Goal: Task Accomplishment & Management: Manage account settings

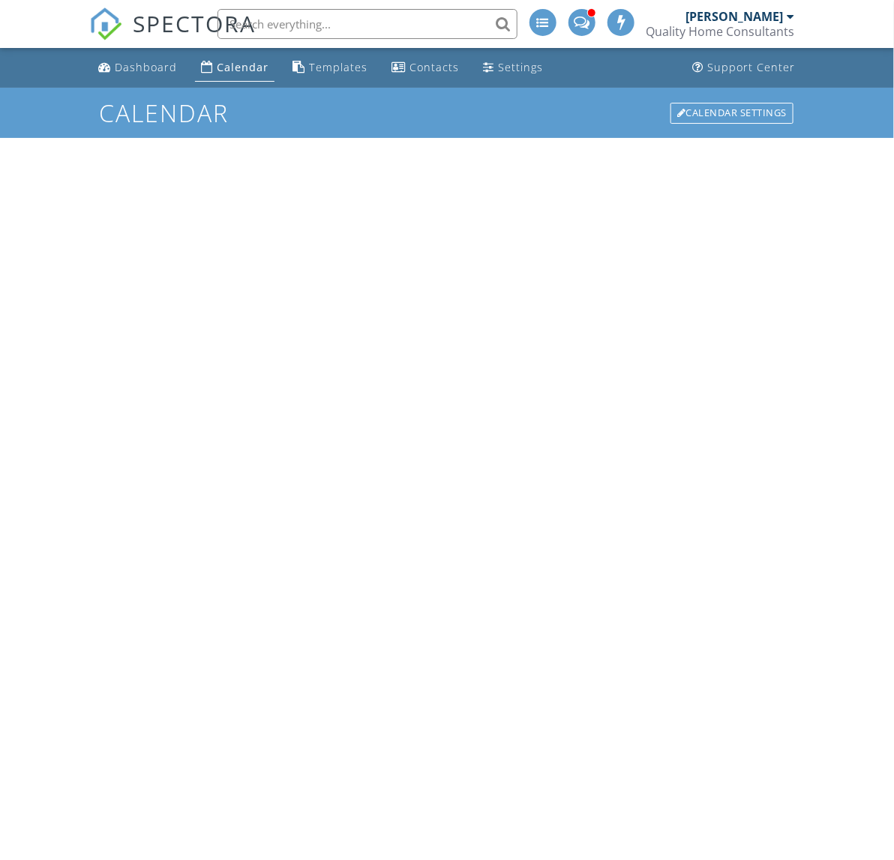
scroll to position [182, 0]
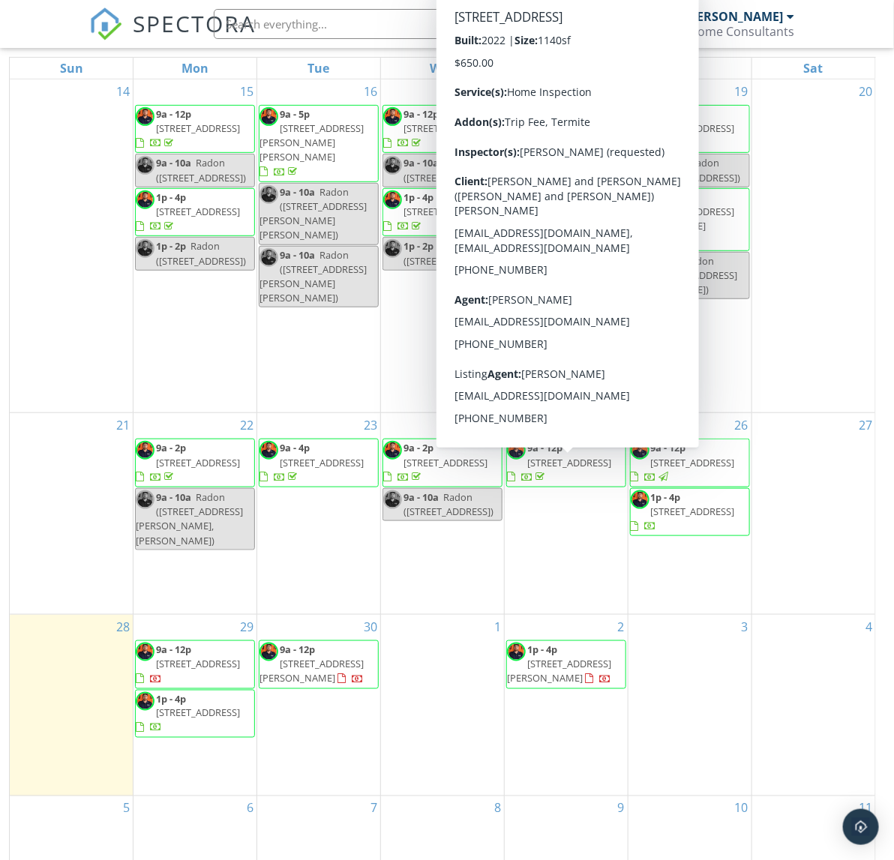
click at [557, 470] on span "132 Mountain Falls Dr R7, Ridge , Lake Toxaway 28747" at bounding box center [569, 463] width 84 height 14
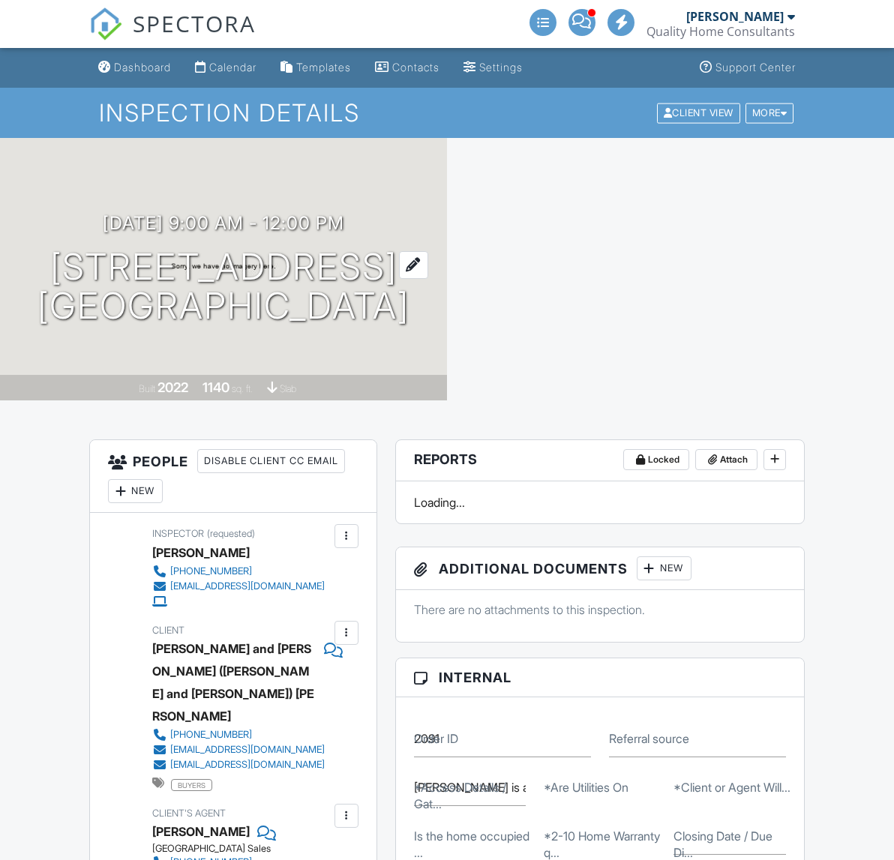
click at [238, 248] on h1 "132 Mountain Falls Dr R7, Ridge Lake Toxaway, NC 28747" at bounding box center [224, 288] width 372 height 80
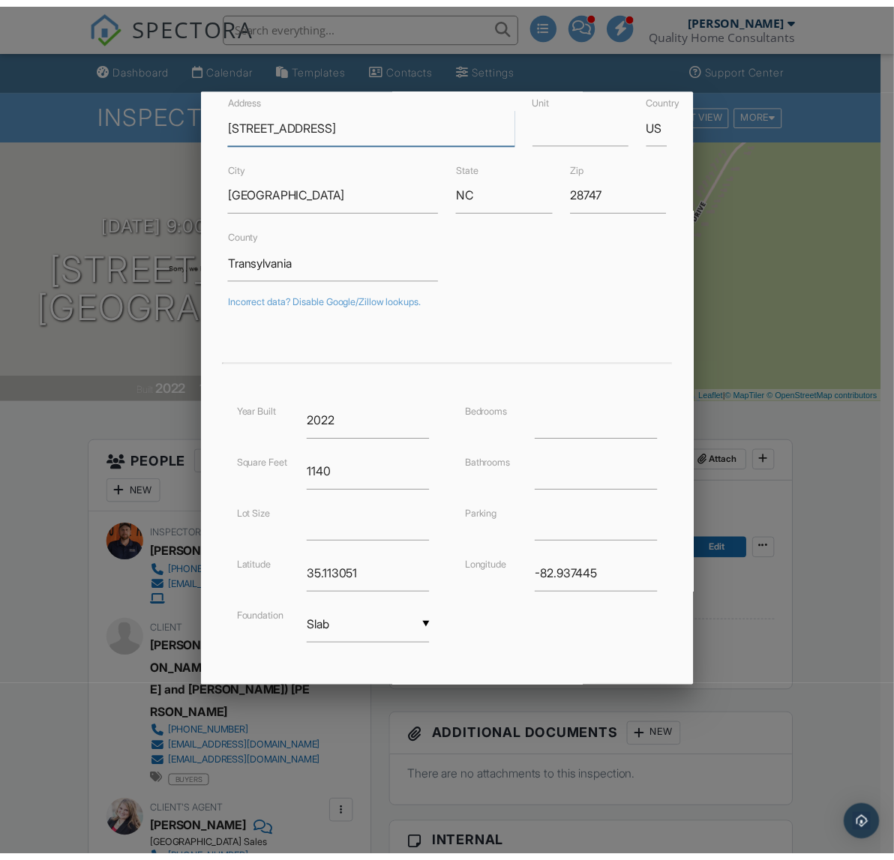
scroll to position [149, 0]
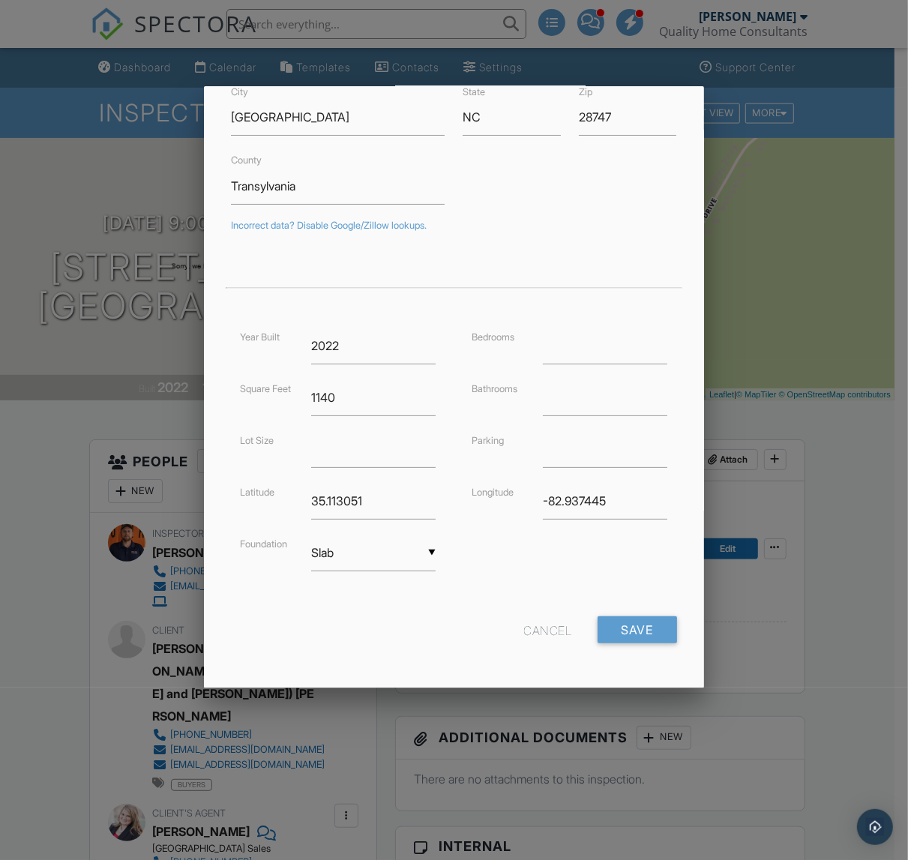
click at [525, 632] on div "Cancel" at bounding box center [548, 630] width 48 height 27
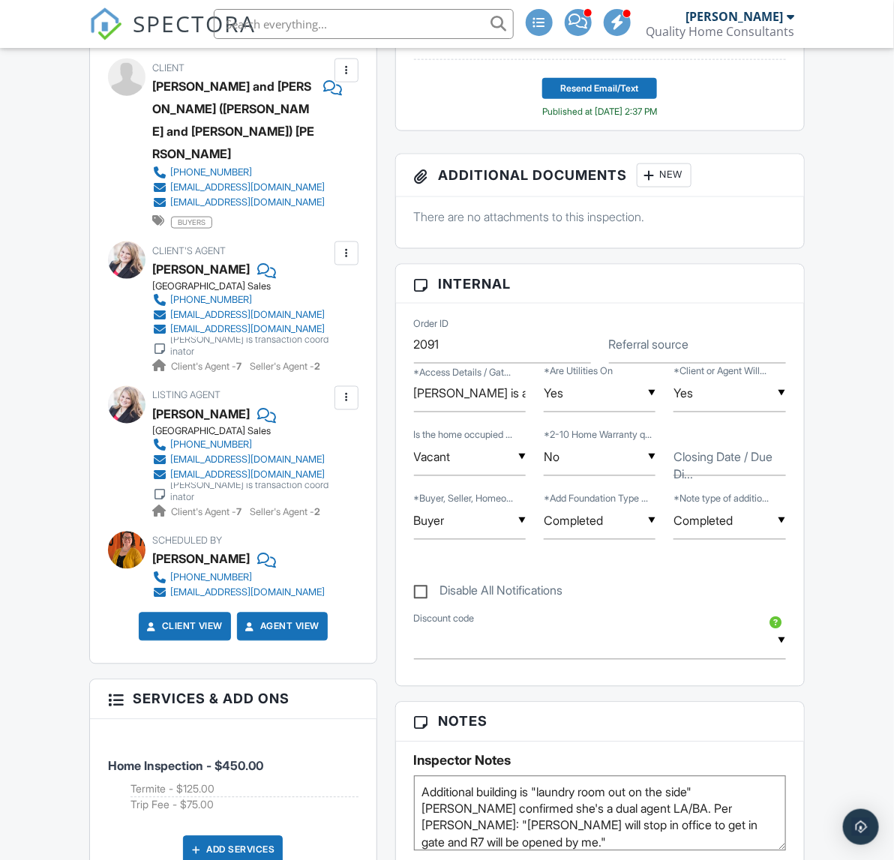
scroll to position [656, 0]
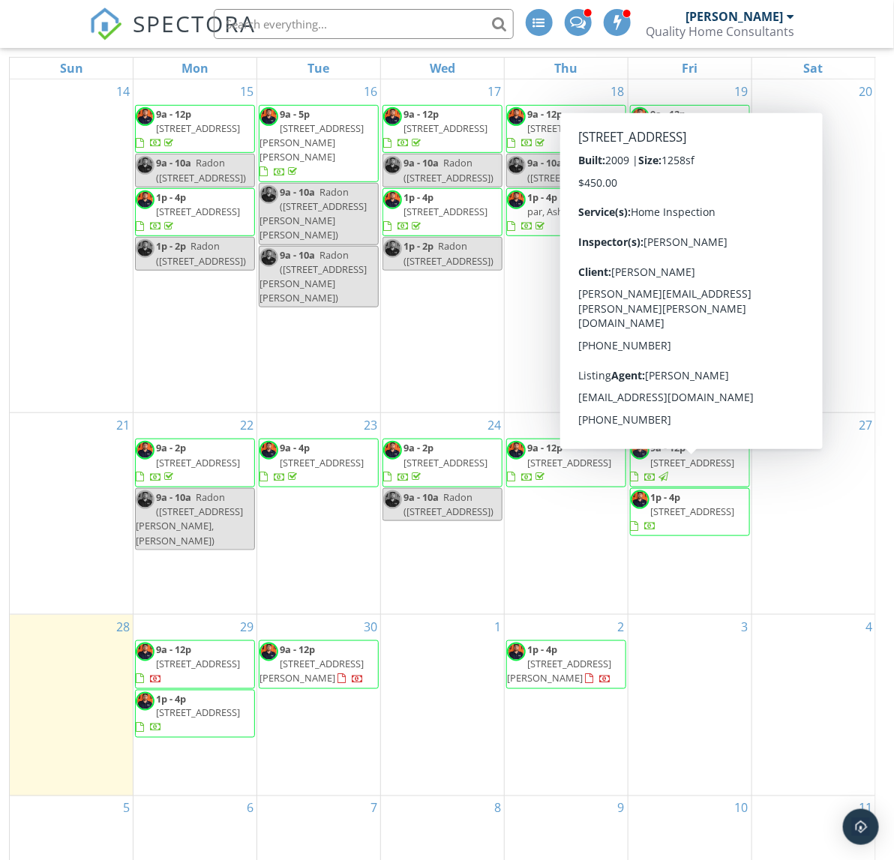
click at [695, 470] on span "61 Lake Cove Rd, Flat Rock 28731" at bounding box center [693, 463] width 84 height 14
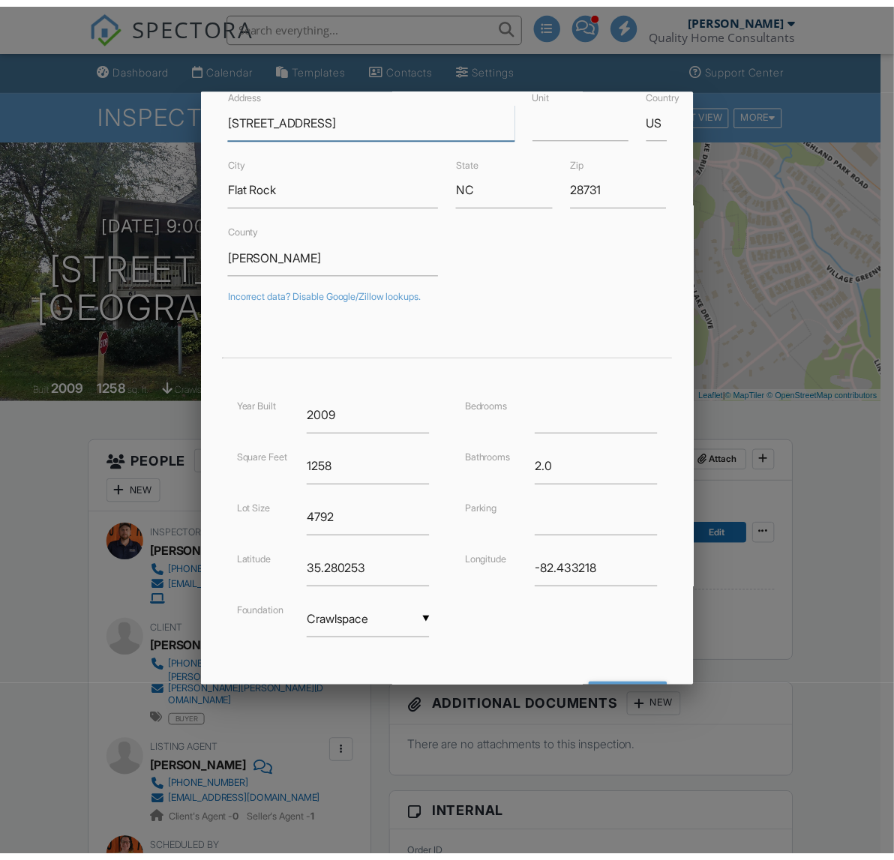
scroll to position [149, 0]
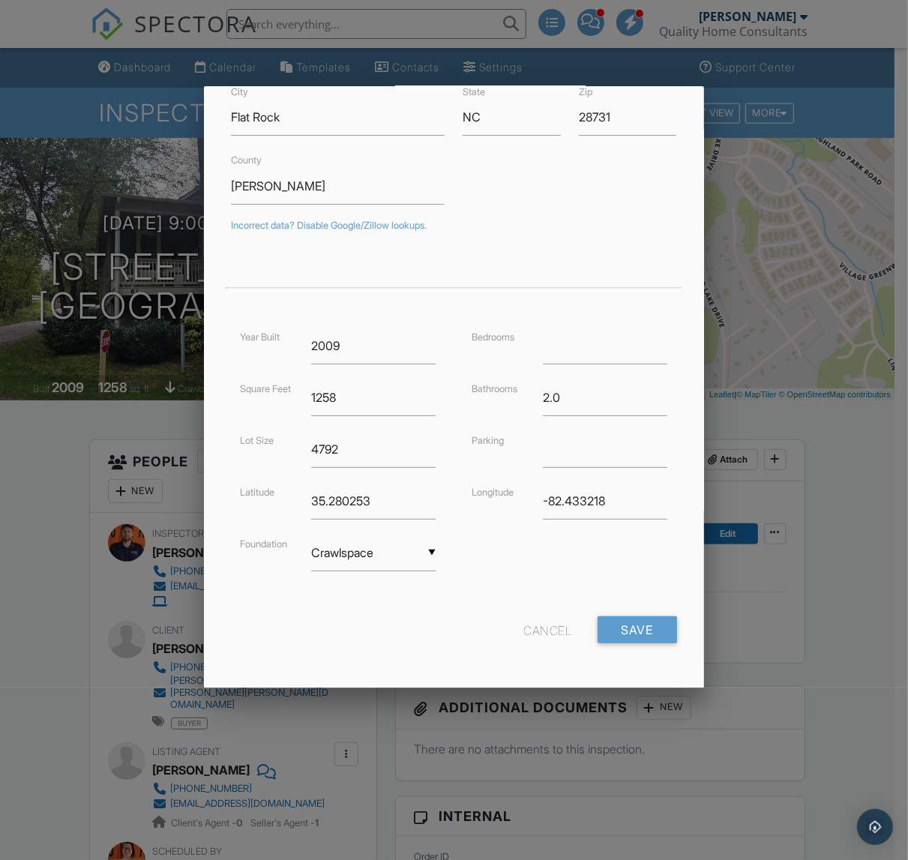
click at [526, 636] on div "Cancel" at bounding box center [548, 630] width 48 height 27
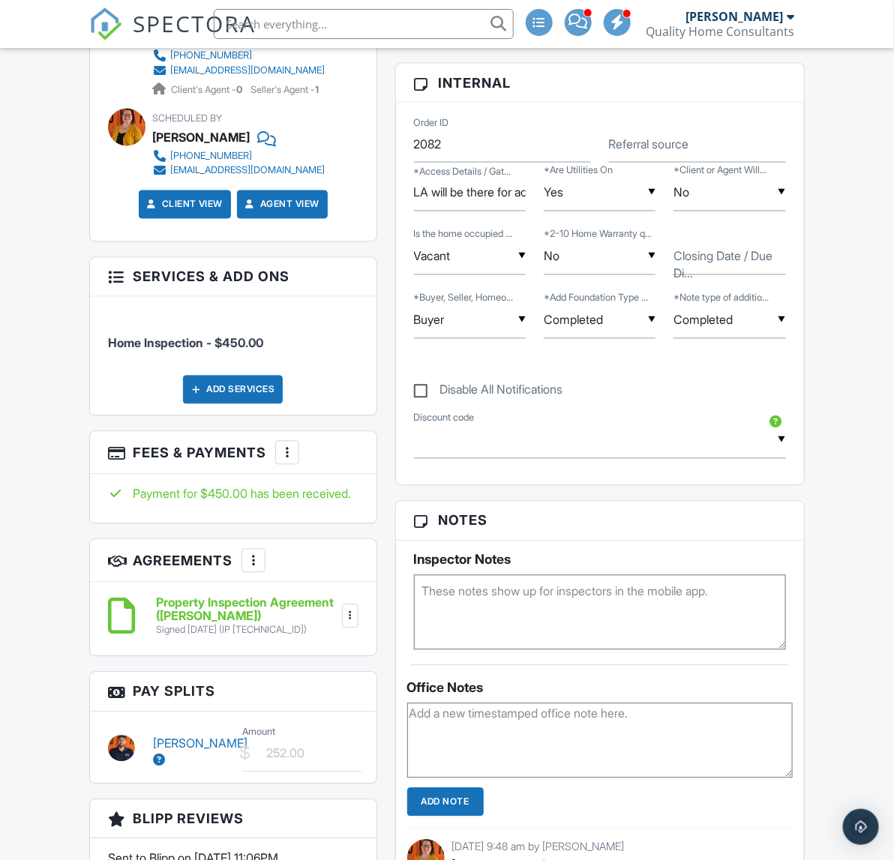
scroll to position [750, 0]
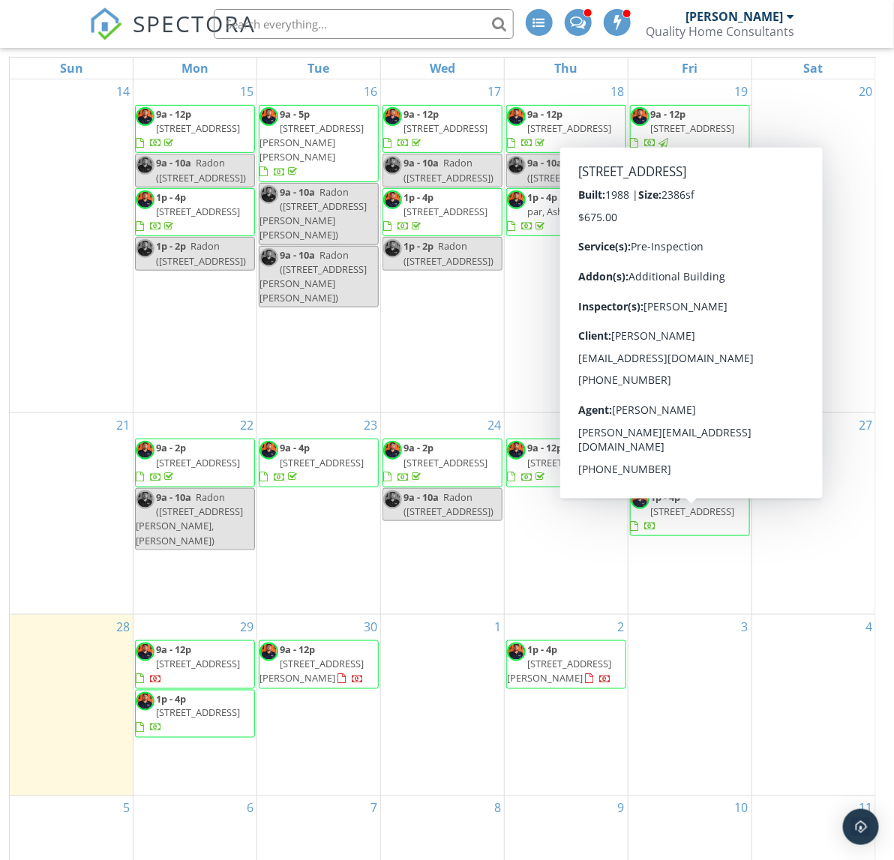
click at [660, 518] on span "[STREET_ADDRESS]" at bounding box center [693, 512] width 84 height 14
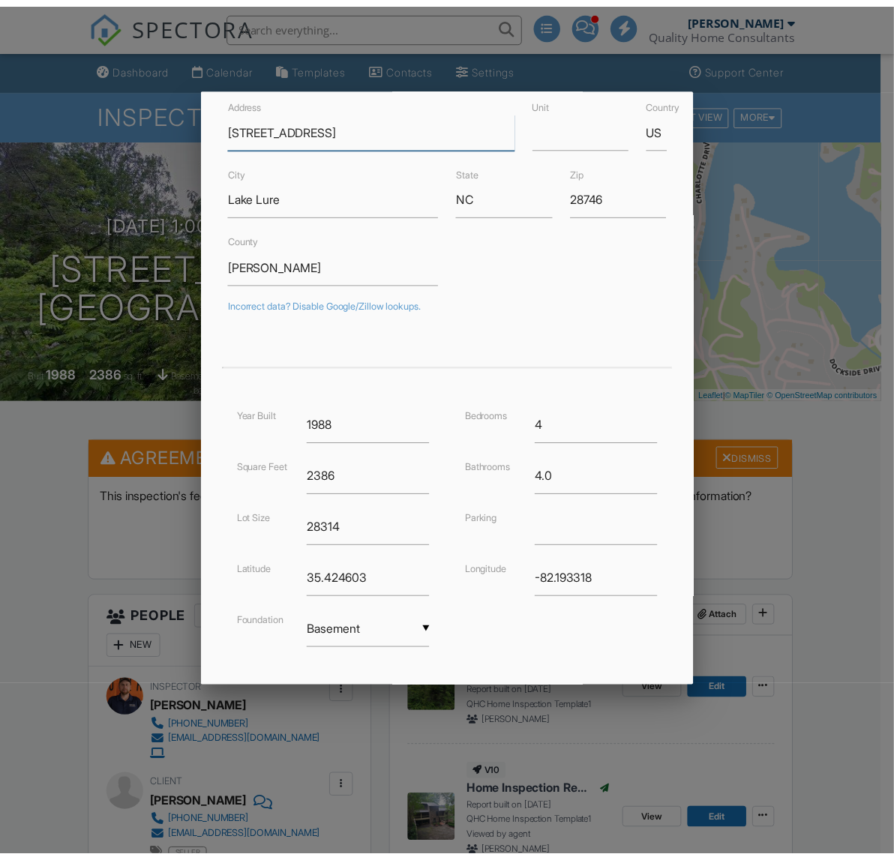
scroll to position [149, 0]
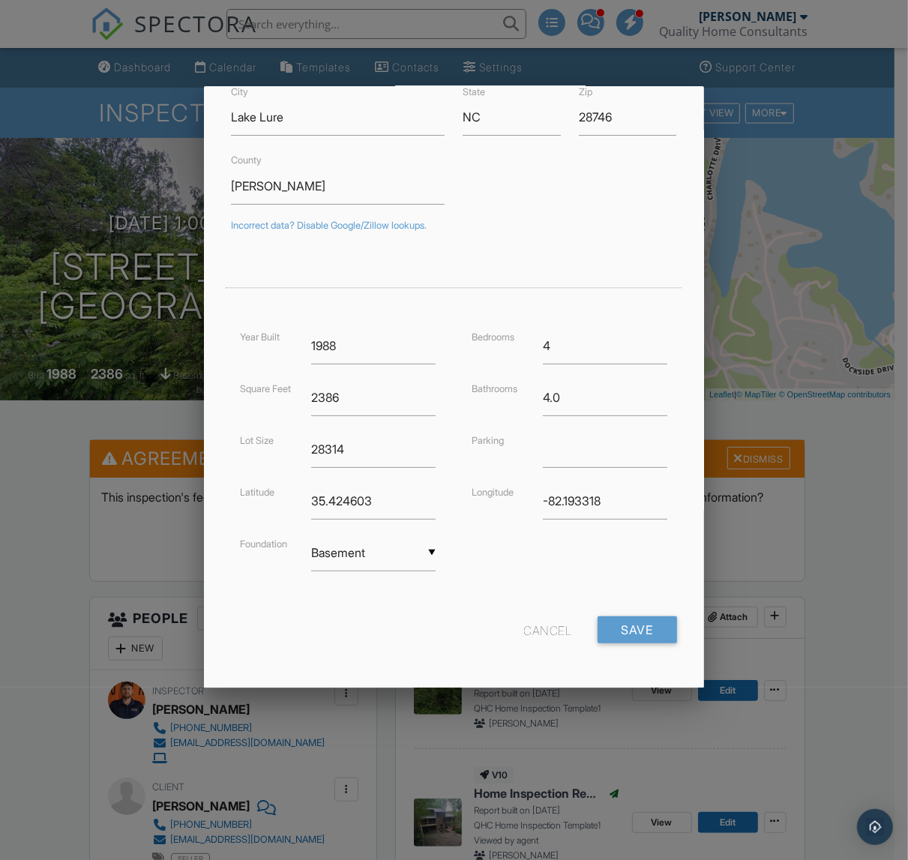
click at [534, 631] on div "Cancel" at bounding box center [548, 630] width 48 height 27
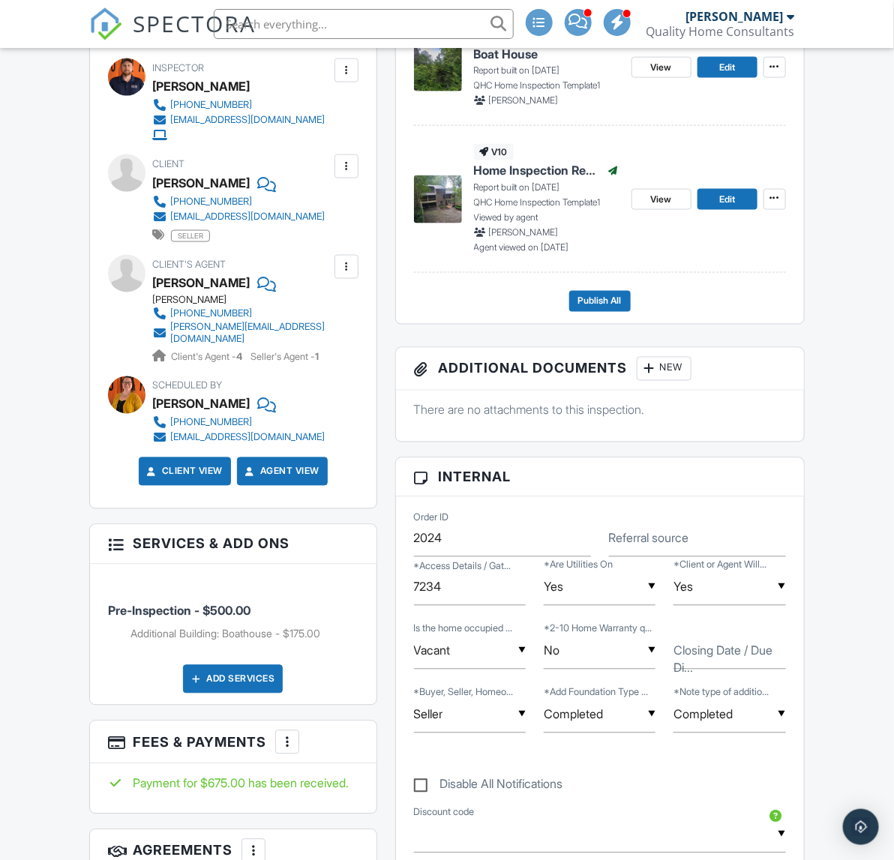
scroll to position [656, 0]
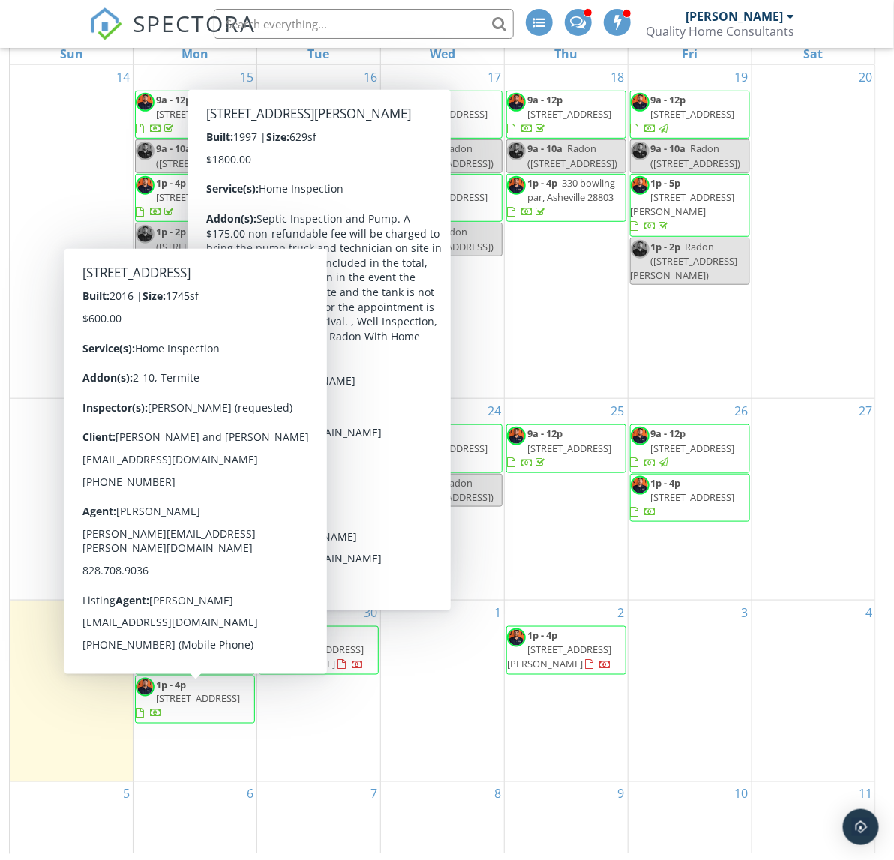
scroll to position [200, 0]
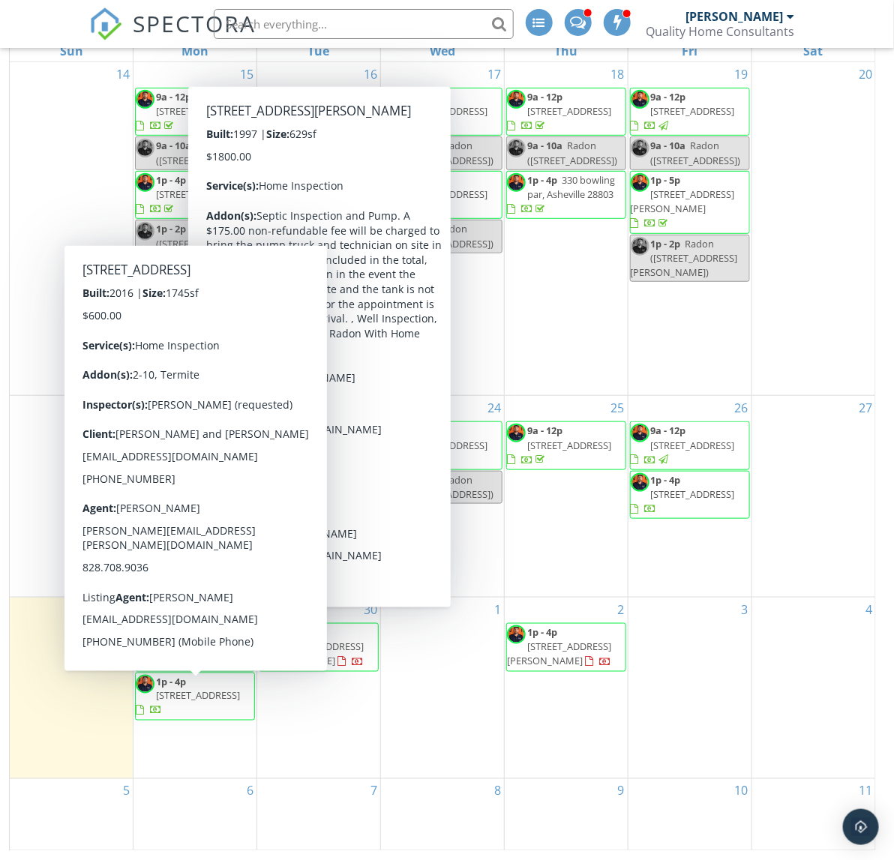
click at [57, 820] on div "5" at bounding box center [71, 814] width 123 height 71
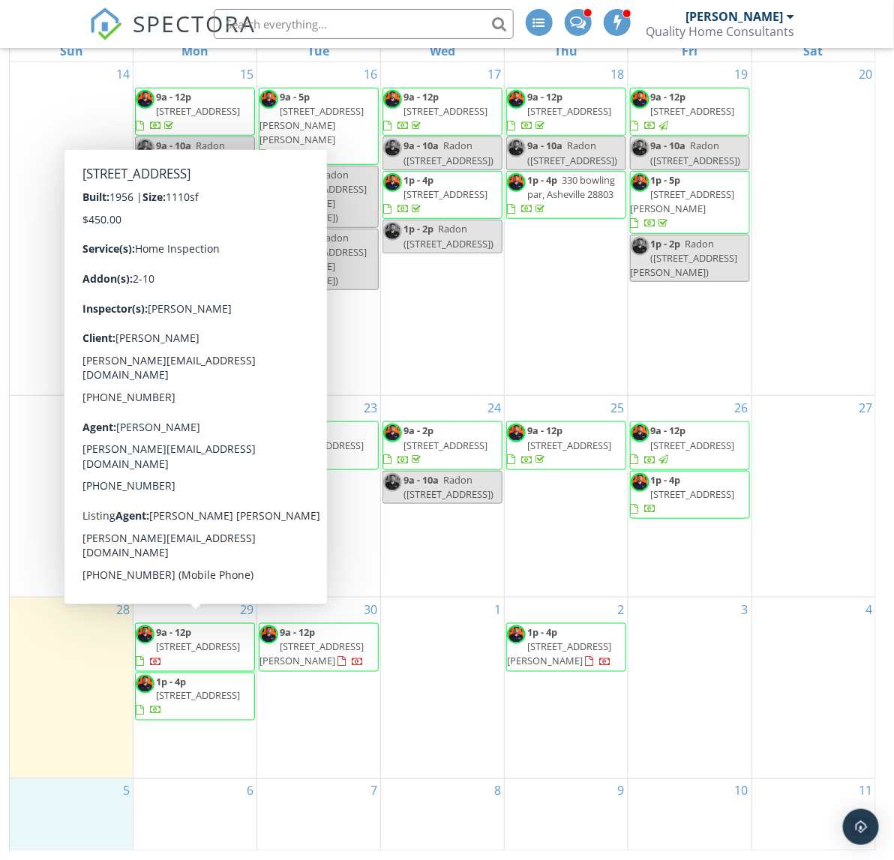
click at [181, 640] on span "1523 Dawnview Dr, Hendersonville 28791" at bounding box center [198, 647] width 84 height 14
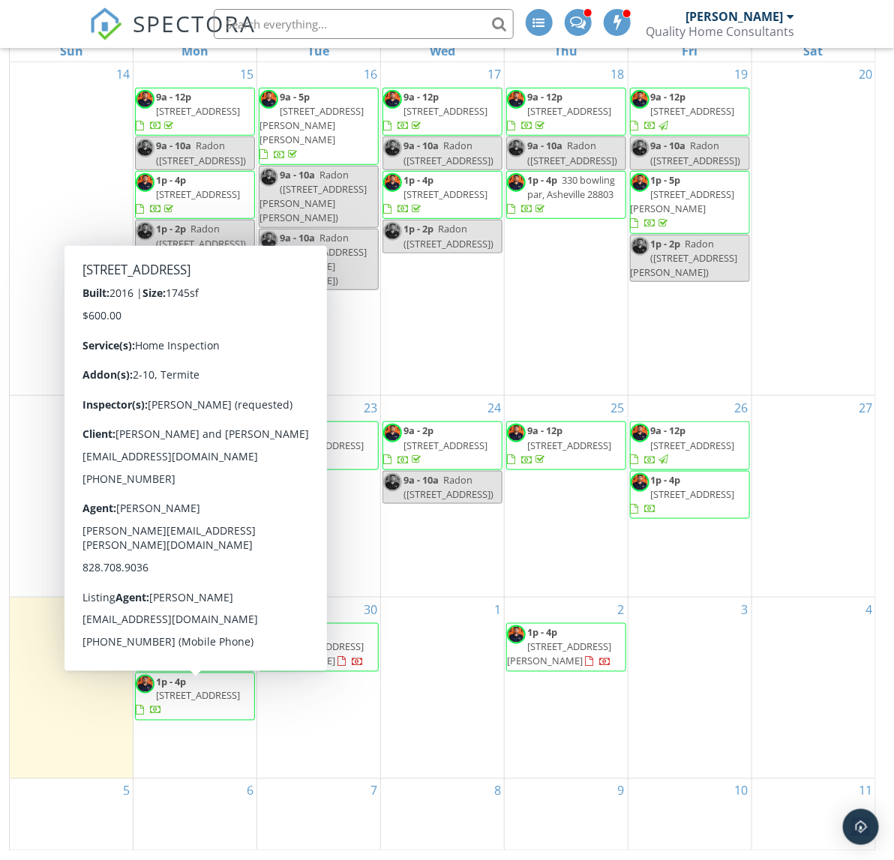
click at [220, 696] on span "[STREET_ADDRESS]" at bounding box center [198, 696] width 84 height 14
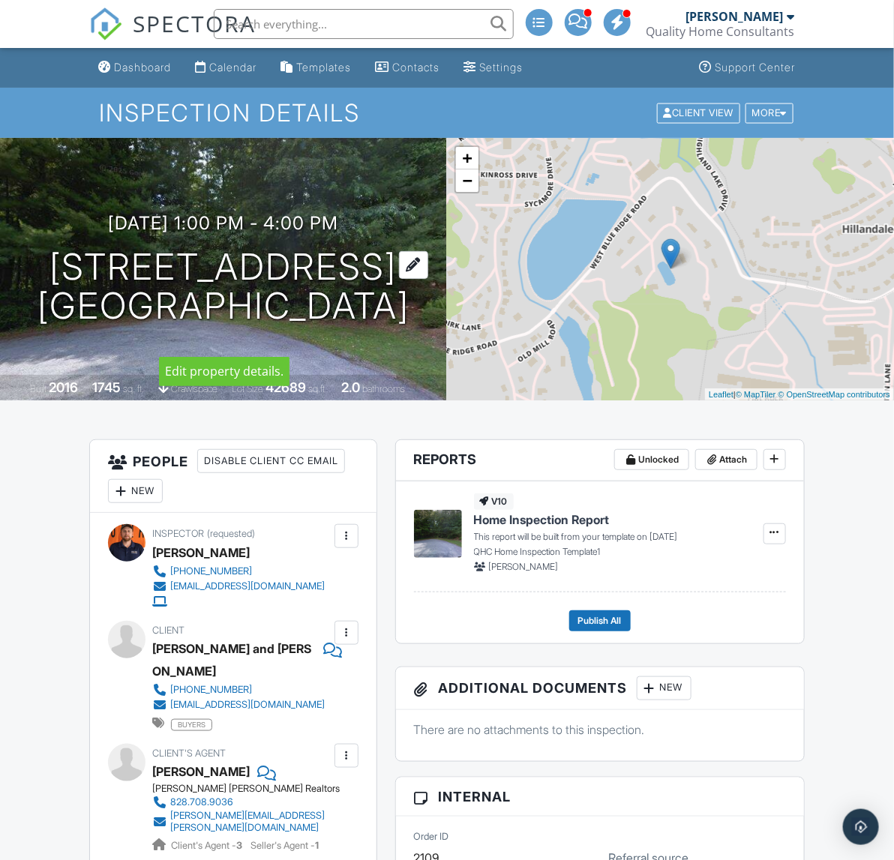
click at [218, 248] on h1 "[STREET_ADDRESS] [GEOGRAPHIC_DATA]" at bounding box center [224, 288] width 372 height 80
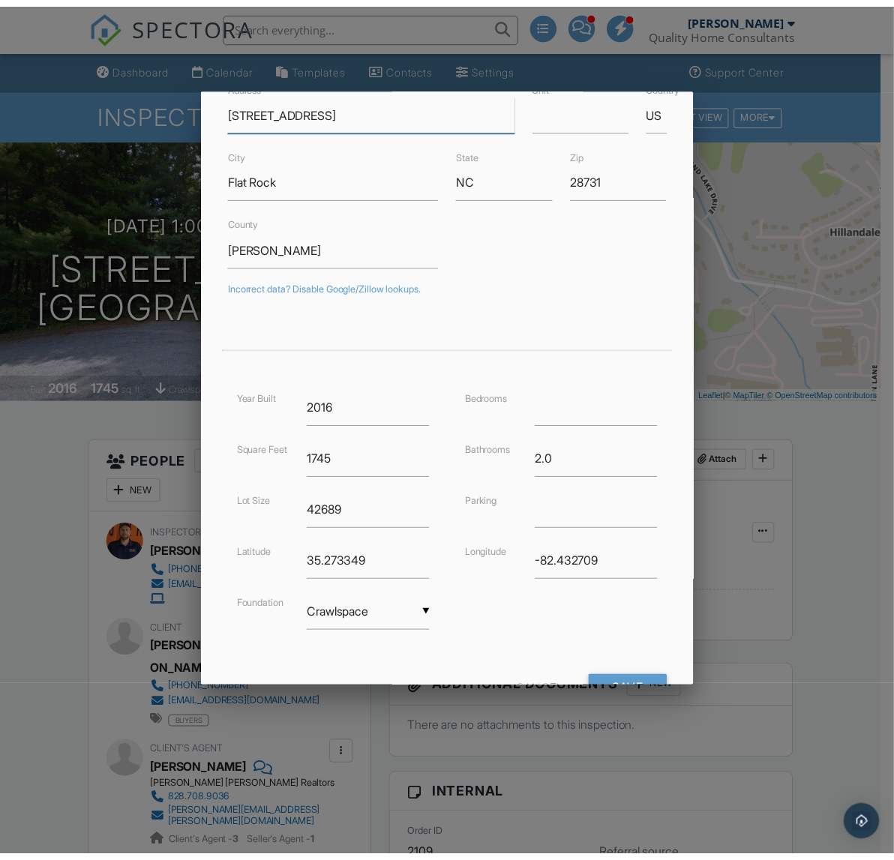
scroll to position [149, 0]
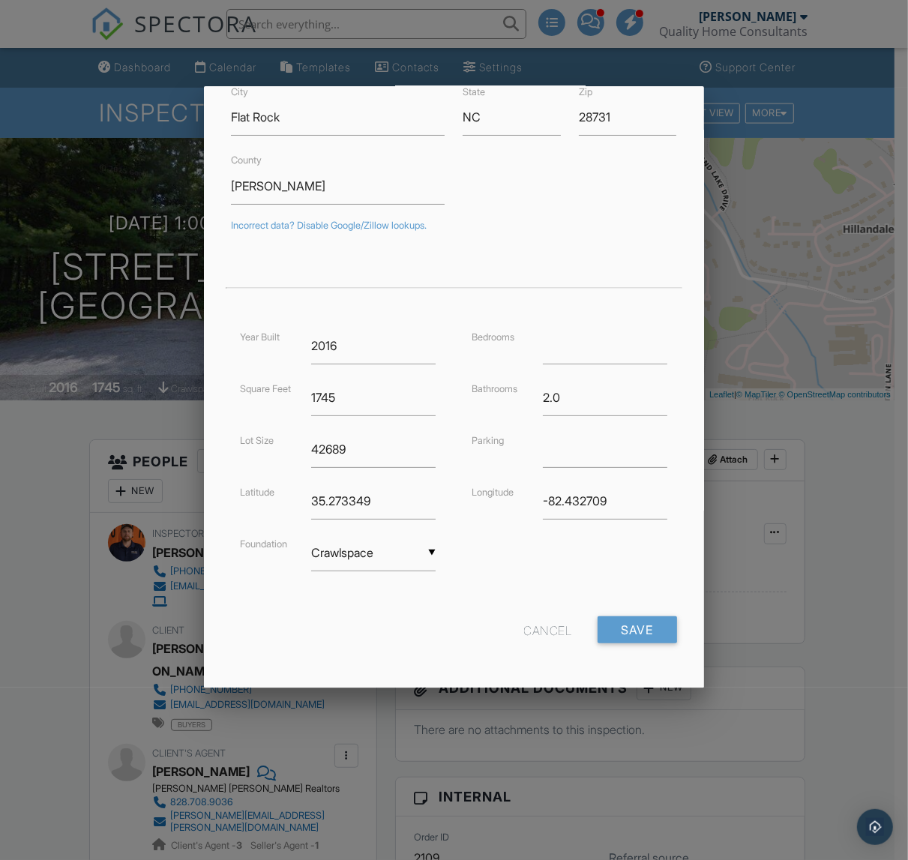
click at [527, 644] on div "Cancel Save" at bounding box center [454, 636] width 464 height 38
click at [524, 626] on div "Cancel" at bounding box center [548, 630] width 48 height 27
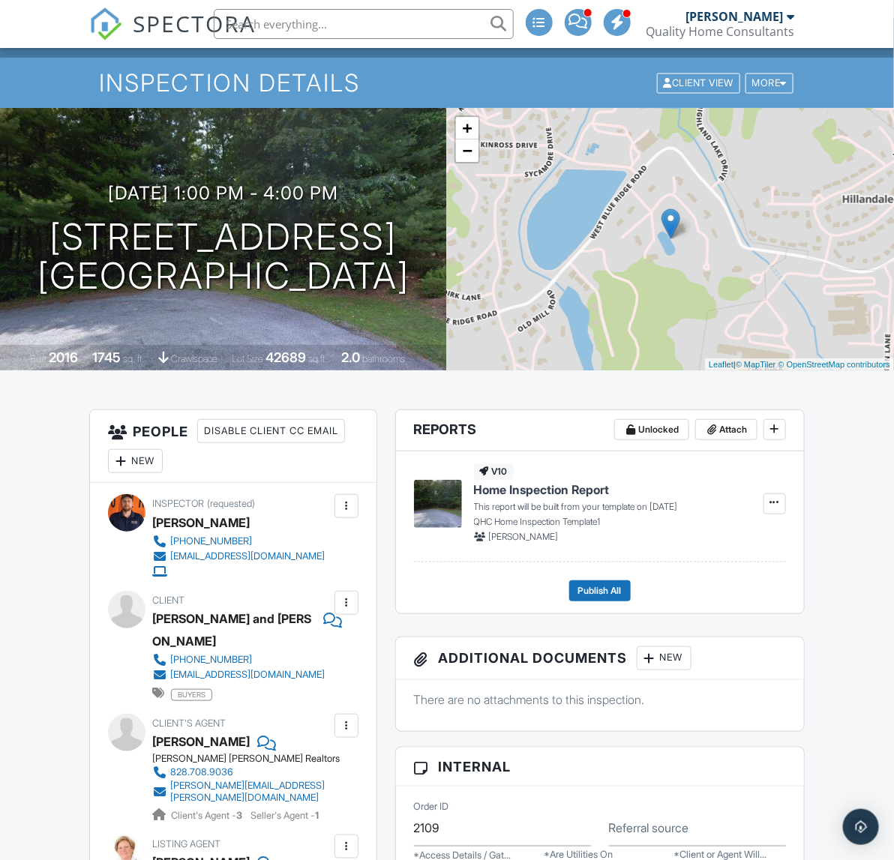
scroll to position [0, 0]
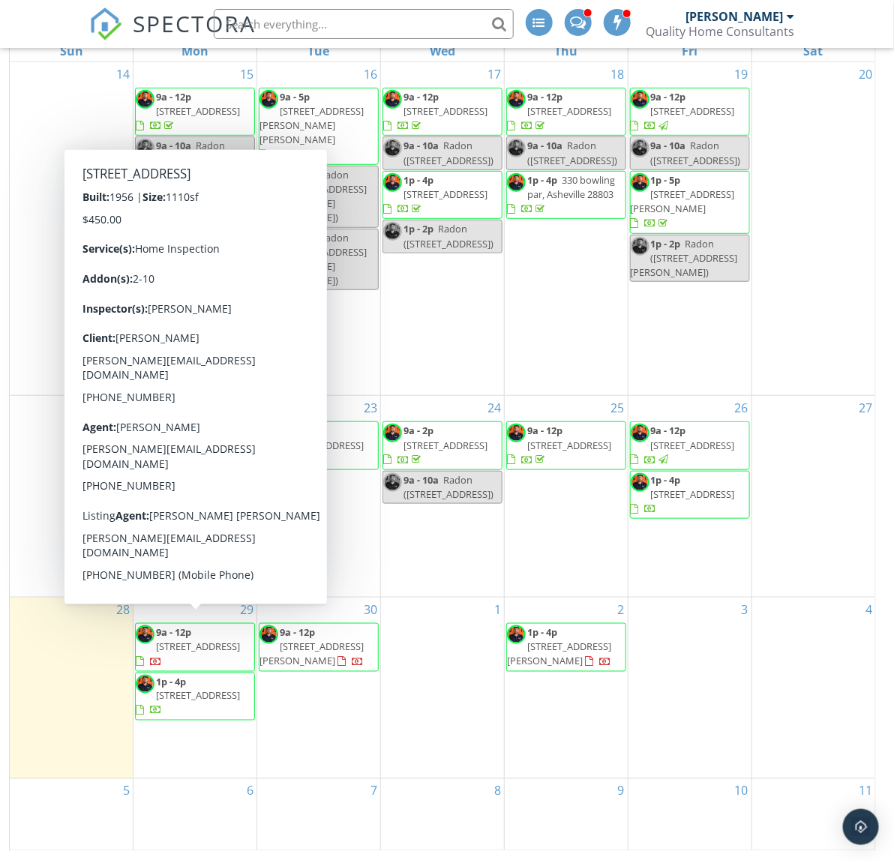
click at [178, 640] on span "1523 Dawnview Dr, Hendersonville 28791" at bounding box center [198, 647] width 84 height 14
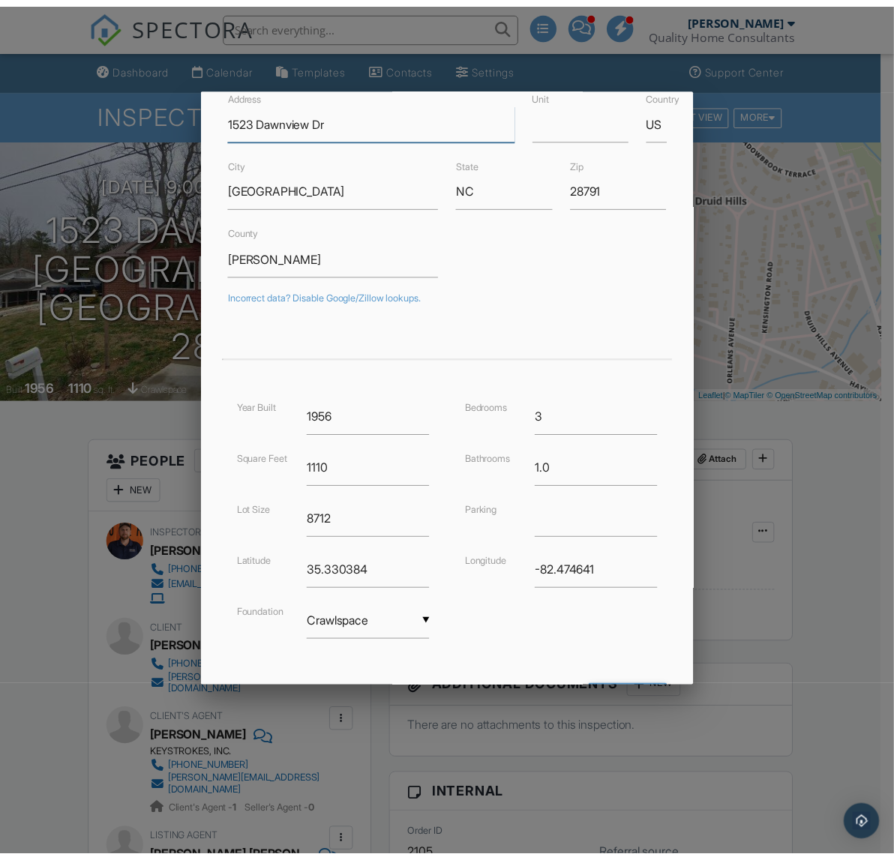
scroll to position [149, 0]
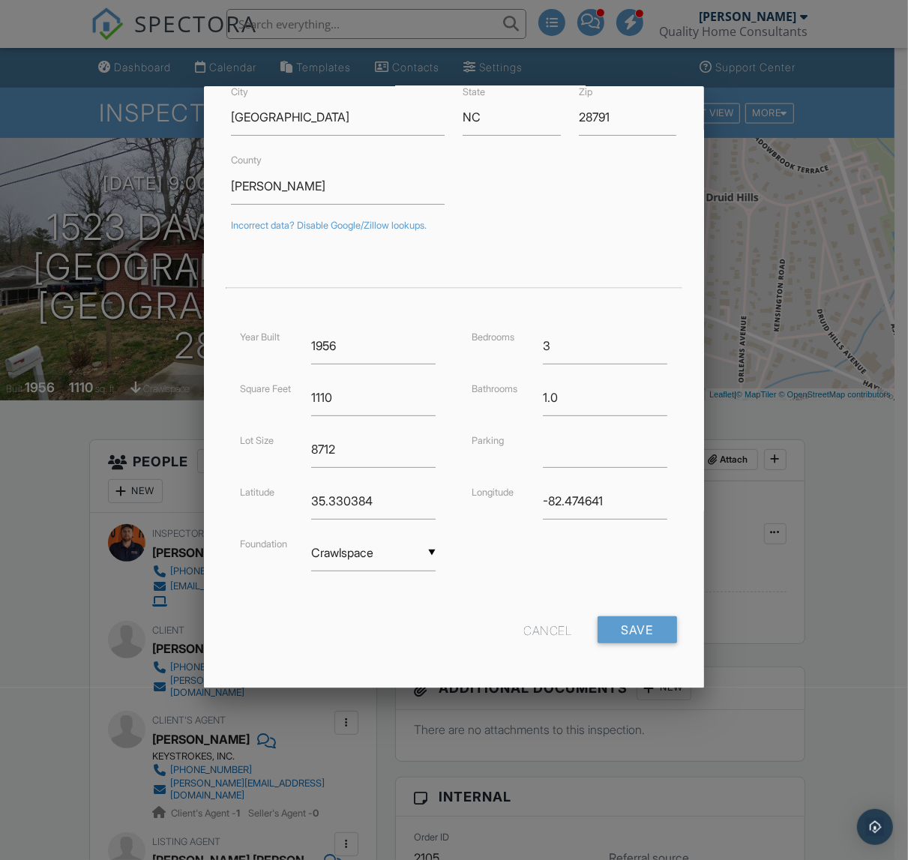
click at [524, 629] on div "Cancel" at bounding box center [548, 630] width 48 height 27
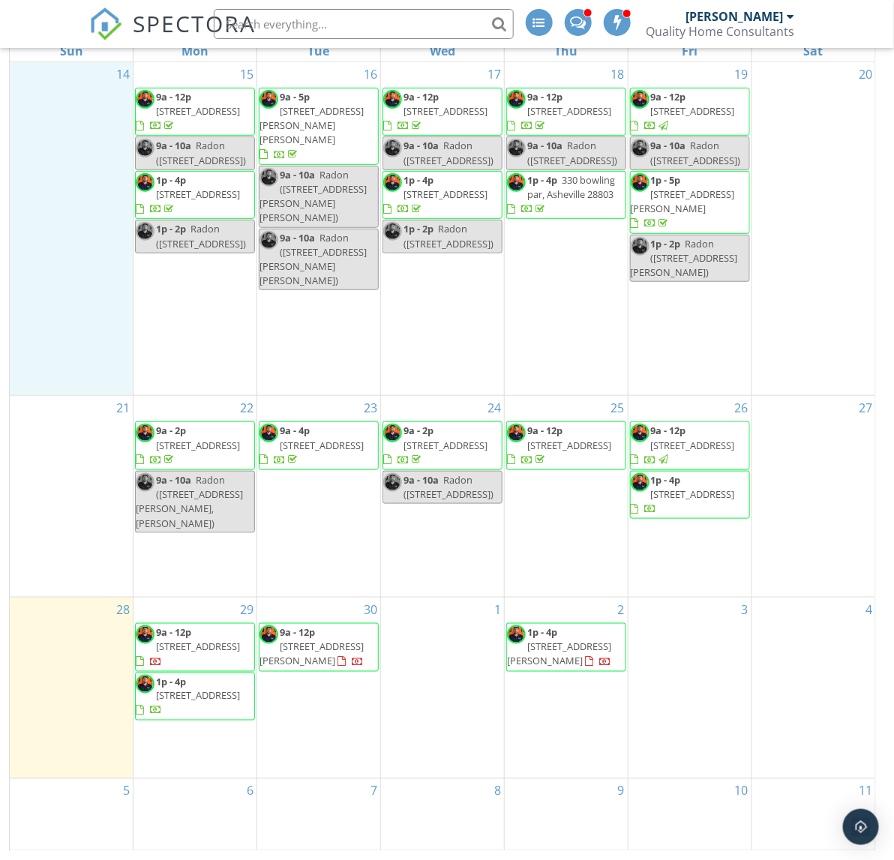
click at [35, 98] on div "14" at bounding box center [71, 229] width 123 height 334
